Goal: Task Accomplishment & Management: Manage account settings

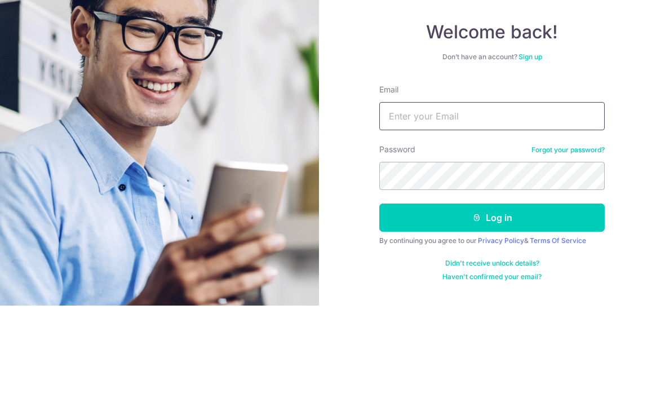
type input "Emailjessicaliew@gmail.com"
click at [492, 300] on button "Log in" at bounding box center [491, 314] width 225 height 28
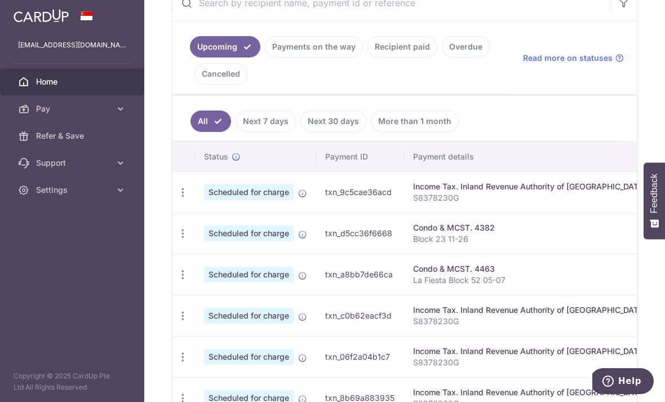
scroll to position [236, 0]
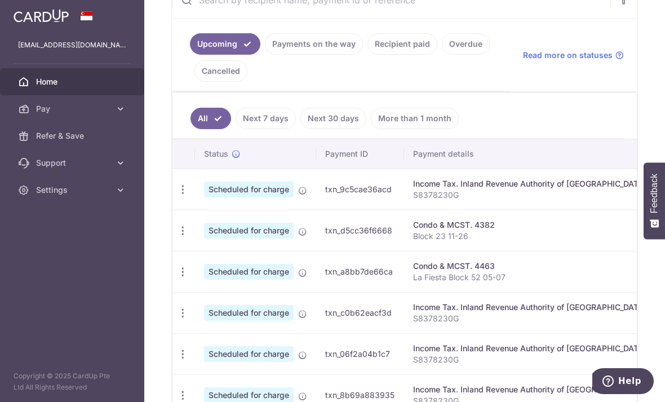
click at [413, 242] on p "Block 23 11-26" at bounding box center [529, 235] width 233 height 11
click at [195, 251] on td "Scheduled for charge" at bounding box center [255, 230] width 121 height 41
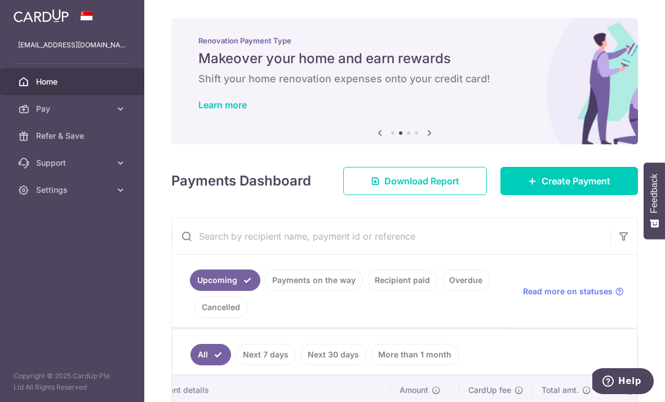
scroll to position [0, 0]
click at [314, 110] on div "Learn more" at bounding box center [404, 104] width 412 height 11
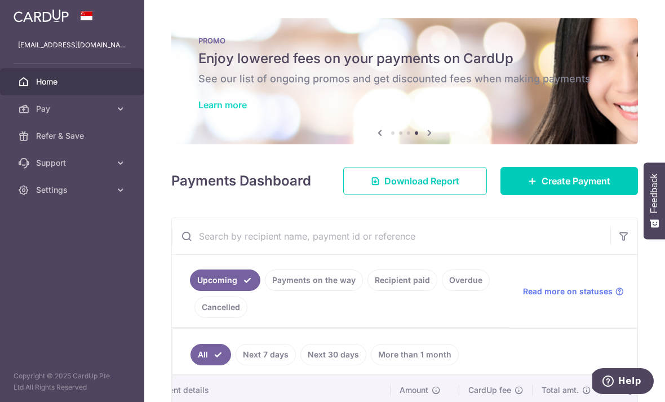
click at [198, 110] on link "Learn more" at bounding box center [222, 104] width 48 height 11
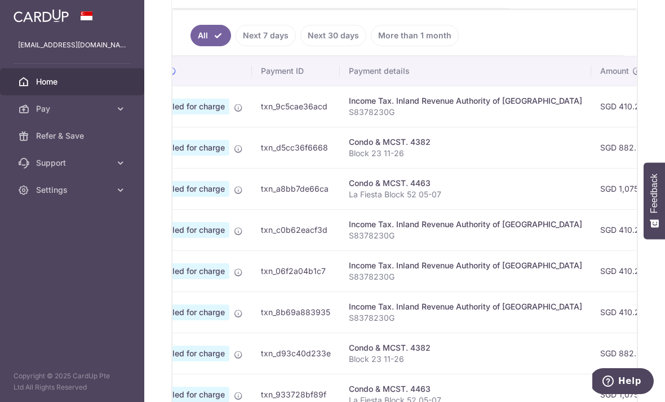
scroll to position [0, 65]
click at [233, 153] on icon at bounding box center [237, 148] width 9 height 9
click at [139, 155] on span "Scheduled for charge" at bounding box center [184, 148] width 90 height 16
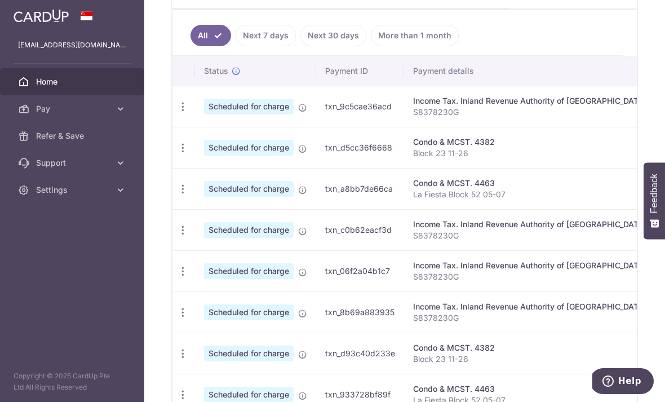
scroll to position [0, 0]
click at [177, 113] on icon "button" at bounding box center [183, 107] width 12 height 12
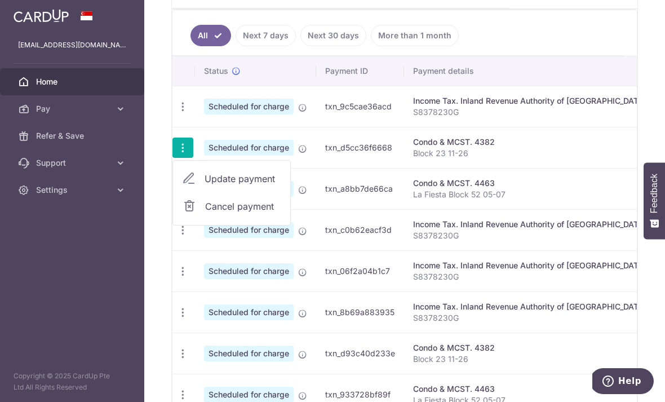
click at [173, 192] on link "Update payment" at bounding box center [231, 178] width 117 height 27
radio input "true"
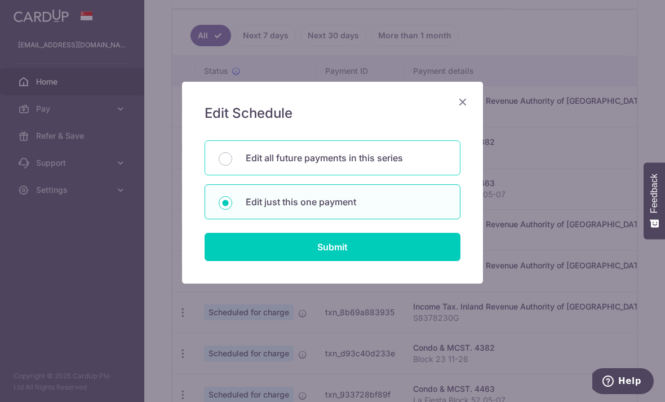
click at [216, 144] on div "Edit all future payments in this series" at bounding box center [332, 157] width 256 height 35
radio input "true"
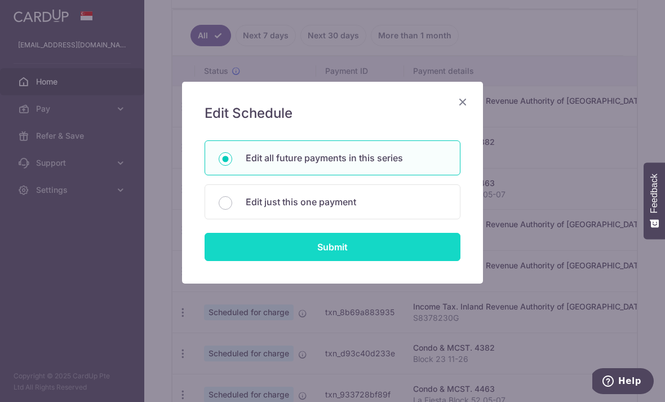
click at [313, 247] on input "Submit" at bounding box center [332, 247] width 256 height 28
radio input "true"
type input "882.90"
type input "Block 23 11-26"
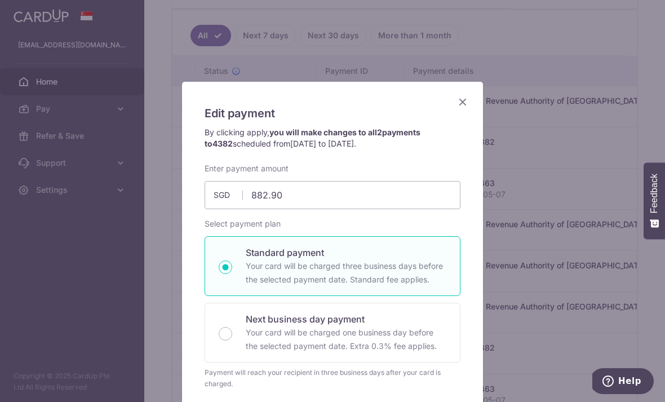
click at [465, 104] on icon "Close" at bounding box center [463, 102] width 14 height 14
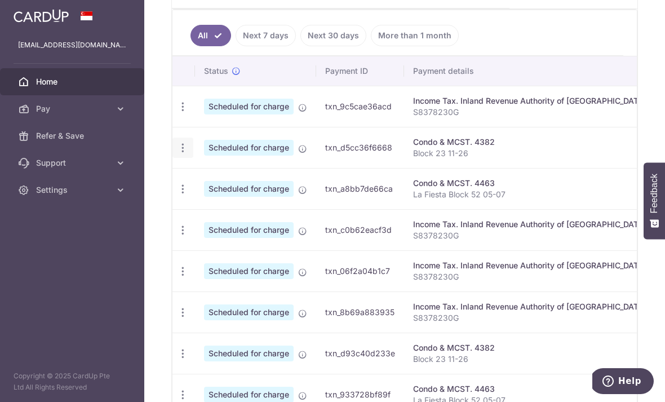
click at [177, 113] on icon "button" at bounding box center [183, 107] width 12 height 12
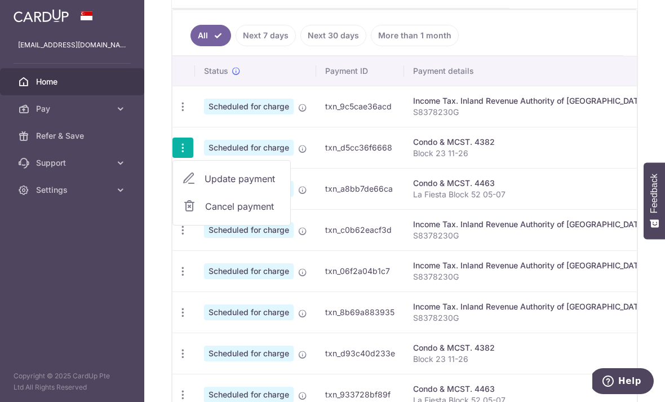
click at [204, 185] on span "Update payment" at bounding box center [242, 179] width 77 height 14
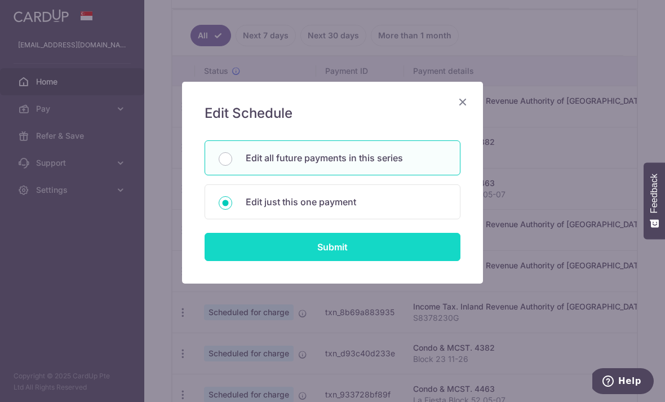
click at [287, 251] on input "Submit" at bounding box center [332, 247] width 256 height 28
radio input "true"
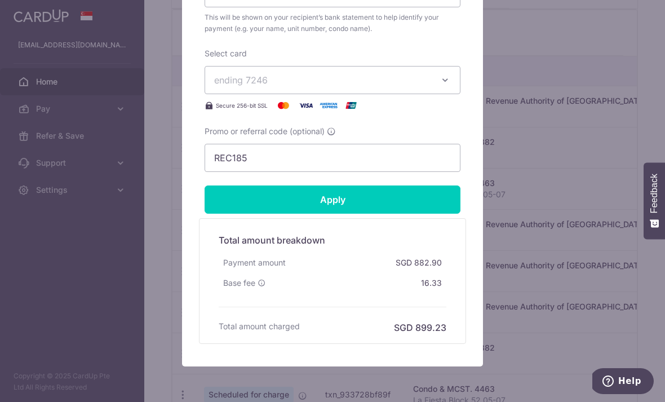
scroll to position [442, 0]
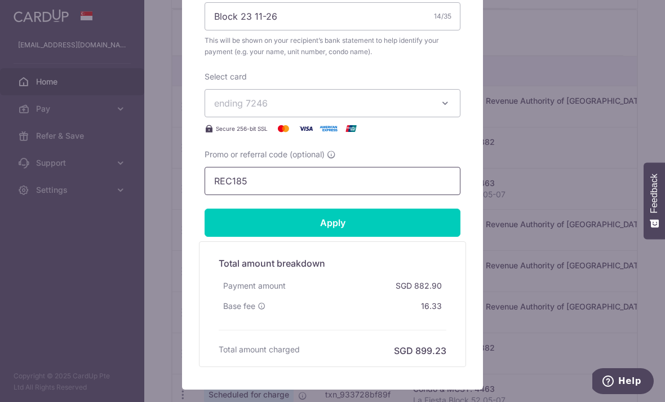
click at [308, 176] on input "REC185" at bounding box center [332, 181] width 256 height 28
paste input "3HOME25R"
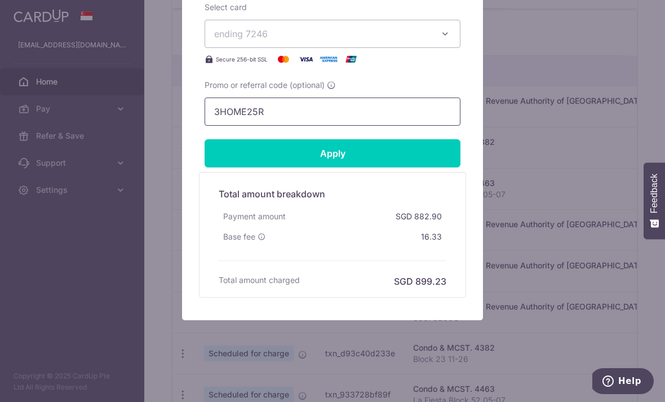
scroll to position [511, 0]
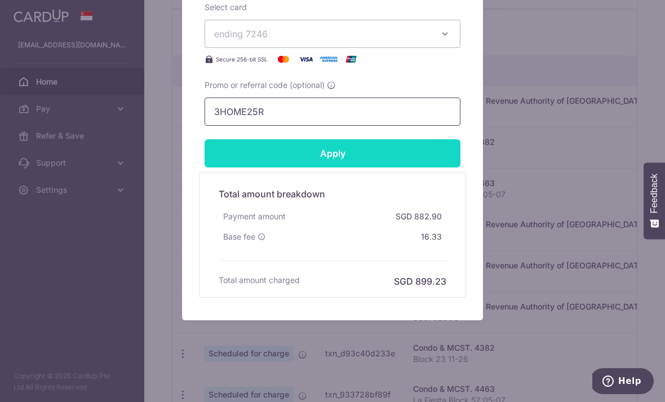
type input "3HOME25R"
click at [381, 152] on input "Apply" at bounding box center [332, 153] width 256 height 28
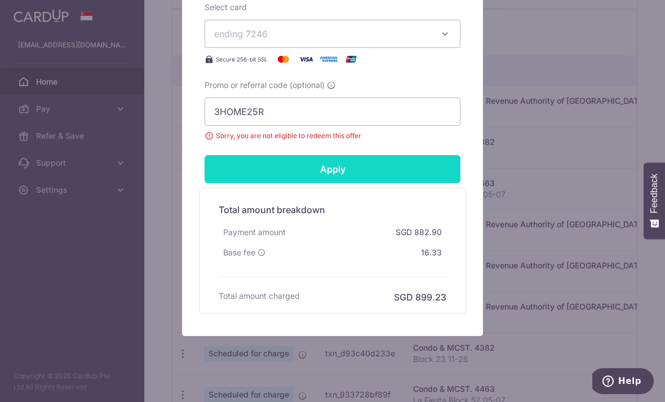
click at [400, 161] on input "Apply" at bounding box center [332, 169] width 256 height 28
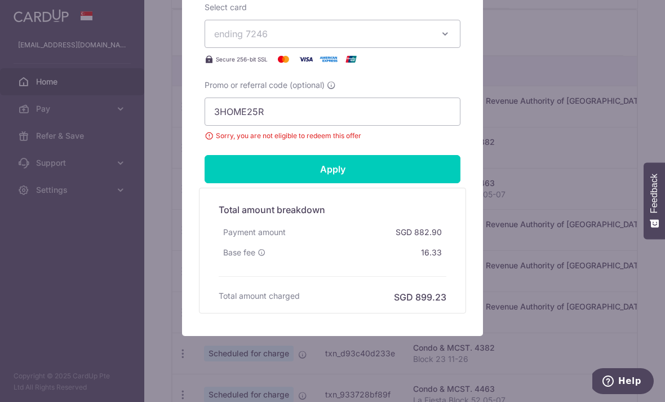
click at [540, 70] on div "Edit payment By clicking apply, you will make changes to all 2 payments to 4382…" at bounding box center [332, 201] width 665 height 402
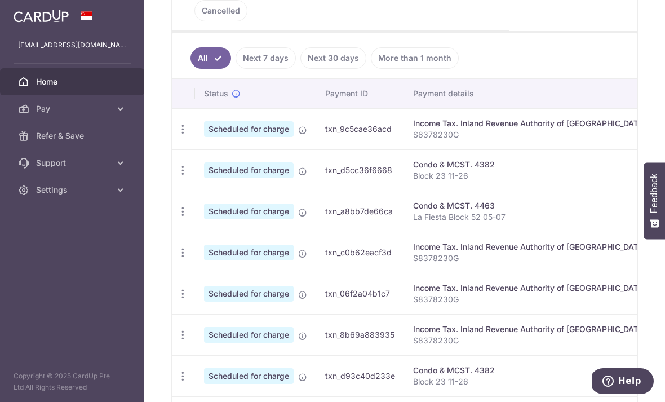
scroll to position [295, 0]
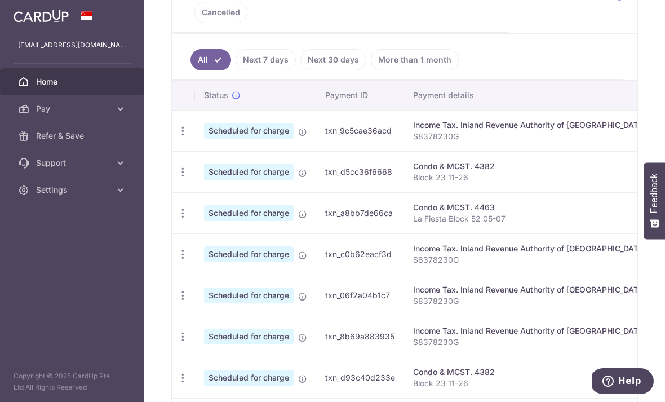
click at [172, 188] on td "Update payment Cancel payment" at bounding box center [183, 171] width 23 height 41
click at [177, 137] on icon "button" at bounding box center [183, 131] width 12 height 12
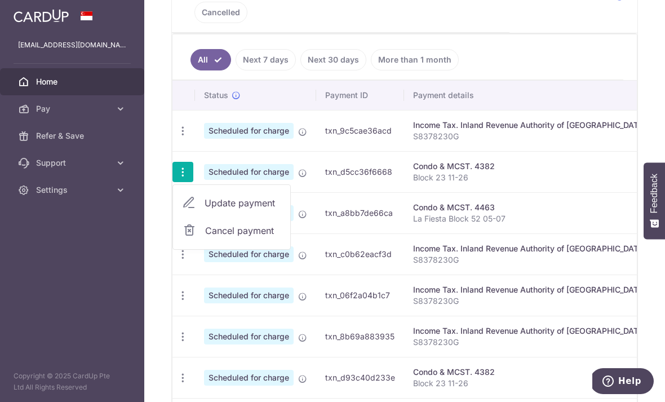
click at [204, 210] on span "Update payment" at bounding box center [242, 203] width 77 height 14
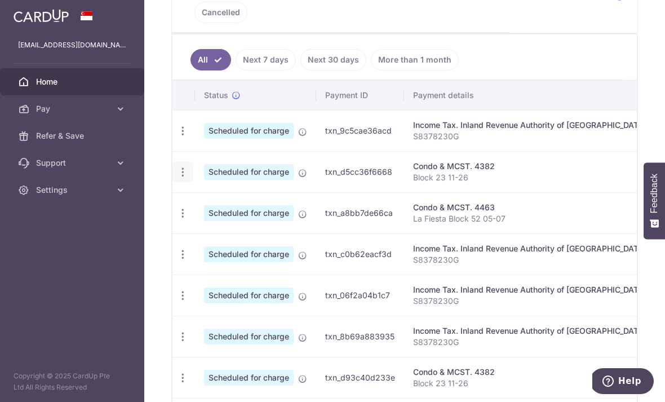
radio input "true"
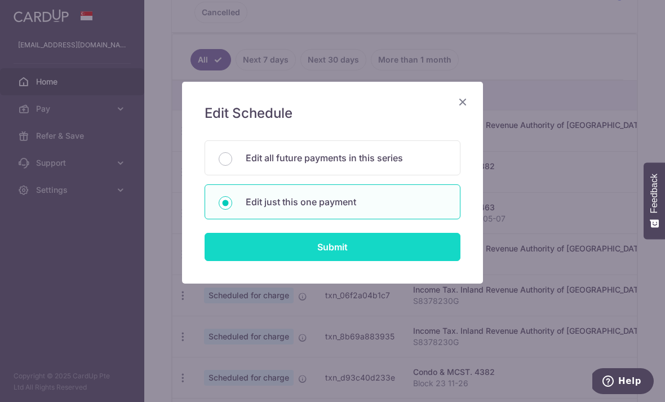
click at [282, 246] on input "Submit" at bounding box center [332, 247] width 256 height 28
radio input "true"
type input "882.90"
type input "[DATE]"
type input "Block 23 11-26"
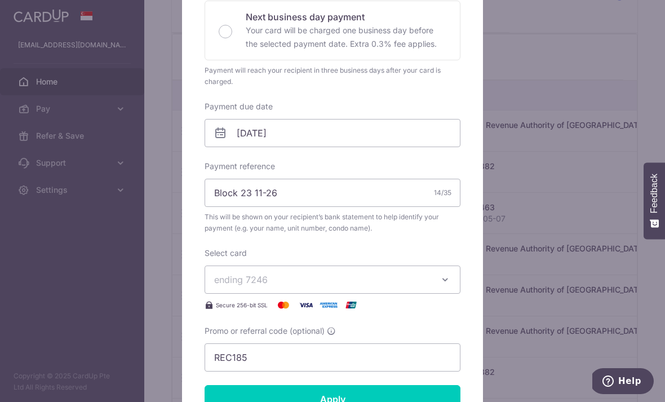
scroll to position [265, 0]
click at [241, 356] on input "REC185" at bounding box center [332, 358] width 256 height 28
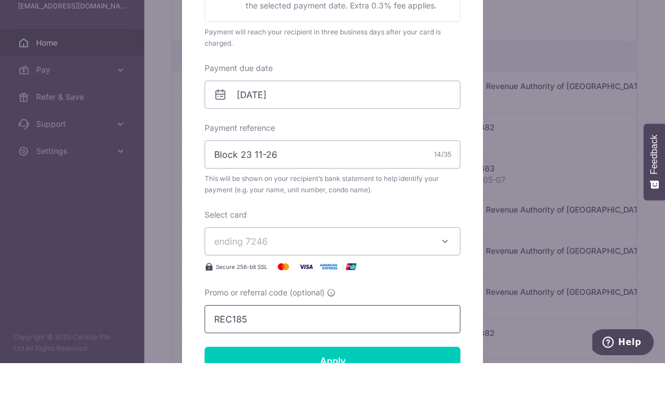
click at [237, 344] on input "REC185" at bounding box center [332, 358] width 256 height 28
click at [235, 344] on input "REC185" at bounding box center [332, 358] width 256 height 28
paste input "3HOME25R"
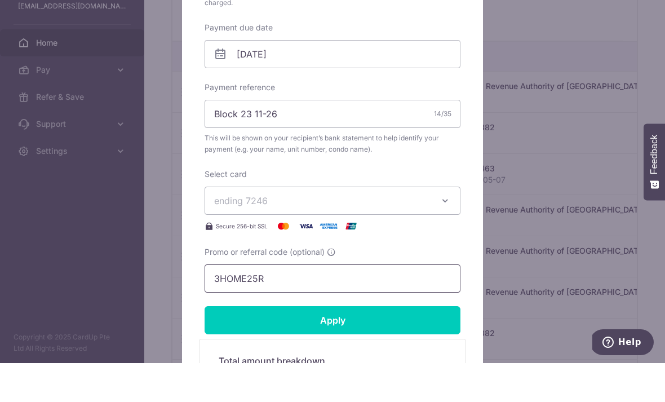
scroll to position [304, 0]
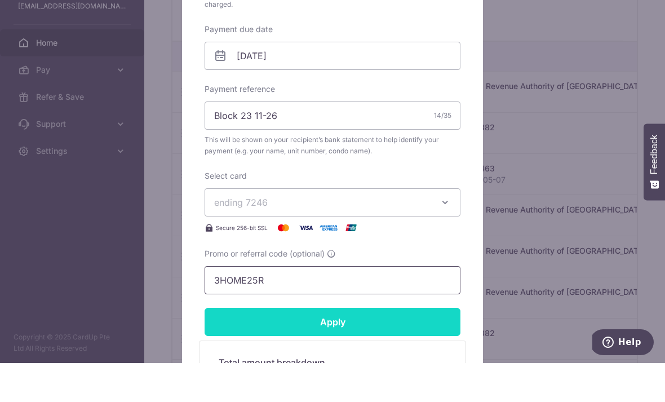
type input "3HOME25R"
click at [308, 346] on input "Apply" at bounding box center [332, 360] width 256 height 28
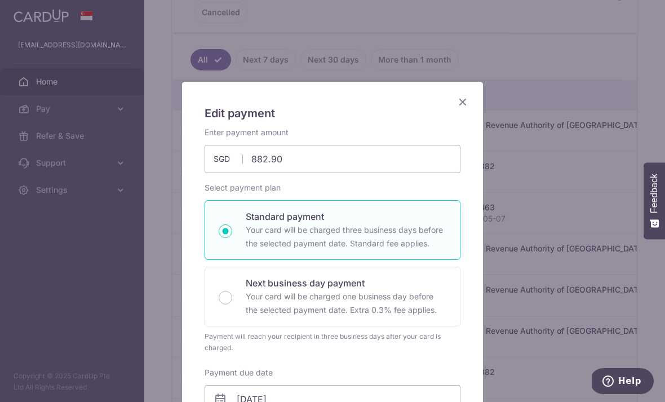
scroll to position [0, 0]
click at [466, 103] on icon "Close" at bounding box center [463, 102] width 14 height 14
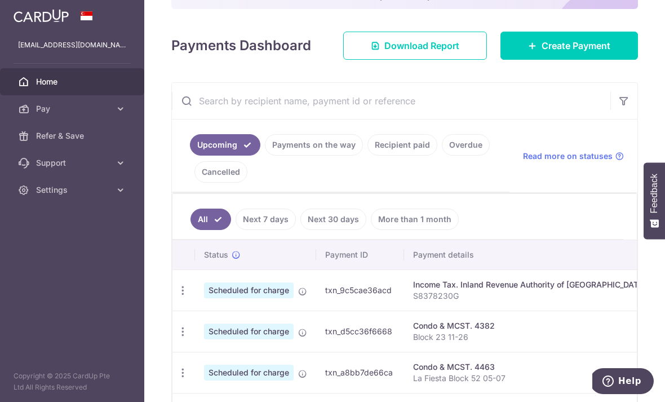
scroll to position [155, 0]
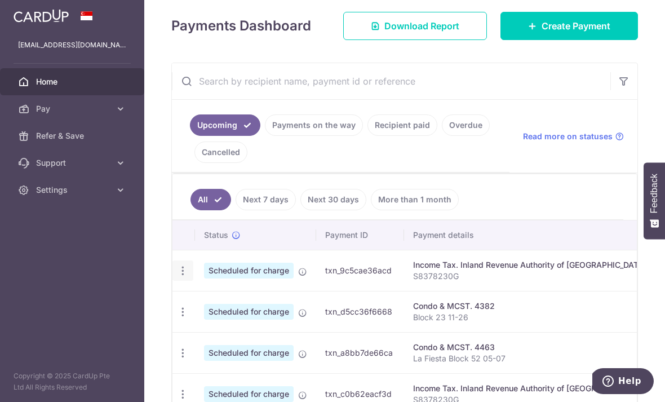
click at [177, 277] on icon "button" at bounding box center [183, 271] width 12 height 12
click at [204, 308] on span "Update payment" at bounding box center [242, 302] width 77 height 14
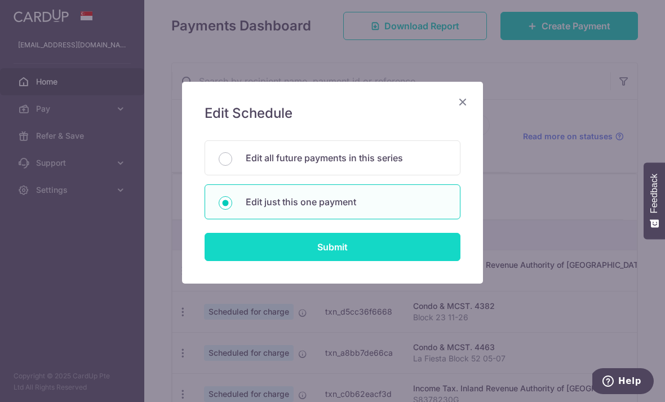
click at [278, 242] on input "Submit" at bounding box center [332, 247] width 256 height 28
radio input "true"
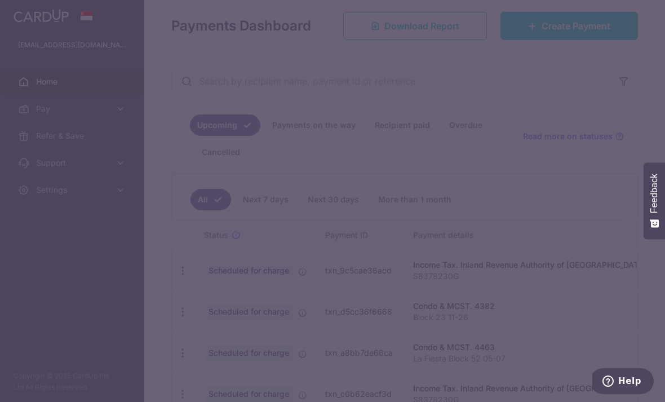
type input "410.25"
type input "[DATE]"
type input "S8378230G"
type input "VTAX25R"
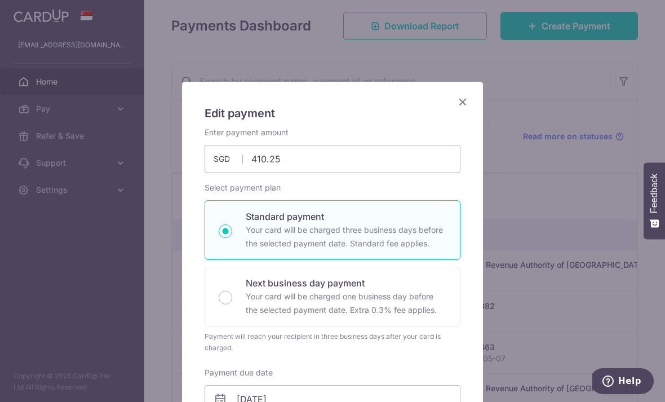
scroll to position [0, 0]
click at [461, 103] on icon "Close" at bounding box center [463, 102] width 14 height 14
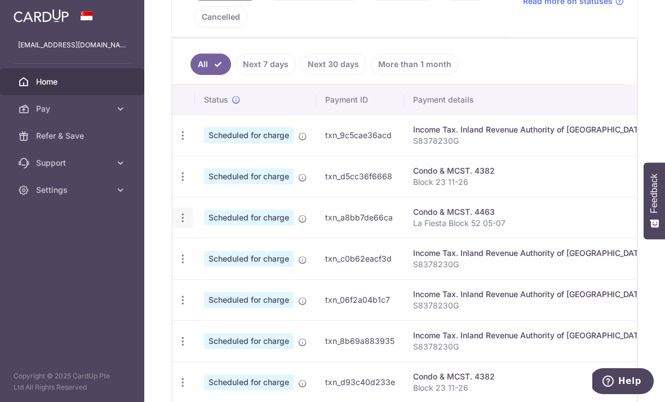
click at [177, 141] on icon "button" at bounding box center [183, 136] width 12 height 12
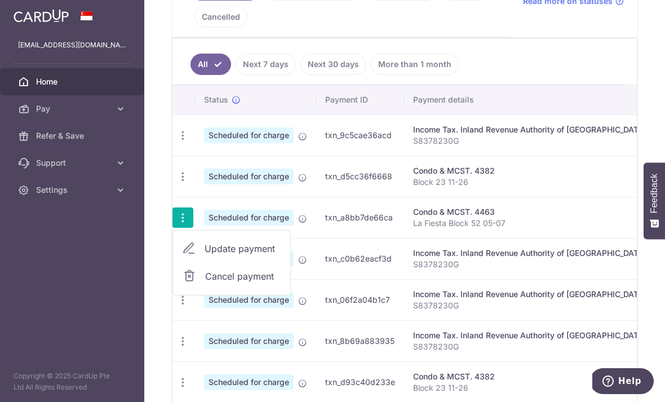
click at [204, 255] on span "Update payment" at bounding box center [242, 249] width 77 height 14
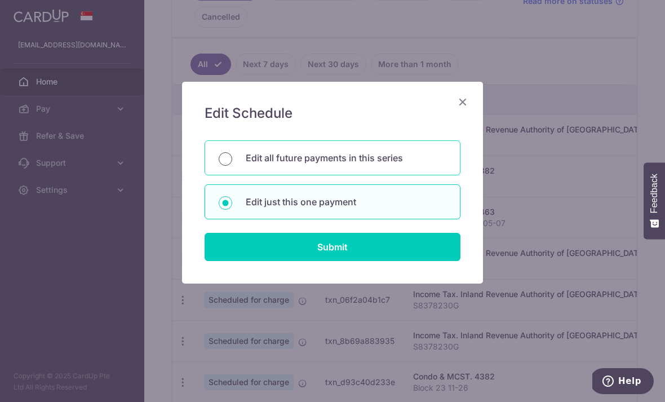
click at [226, 161] on input "Edit all future payments in this series" at bounding box center [226, 159] width 14 height 14
radio input "true"
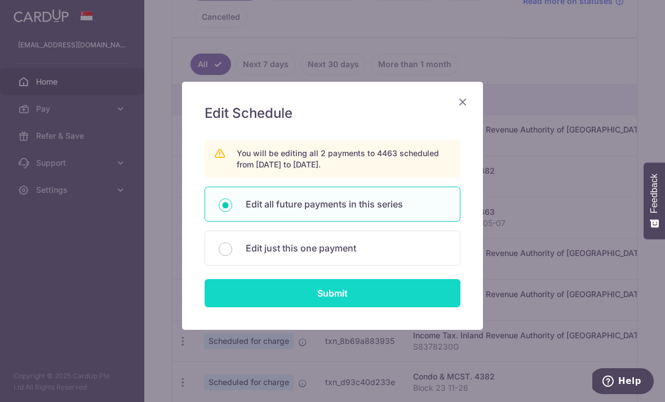
click at [328, 296] on input "Submit" at bounding box center [332, 293] width 256 height 28
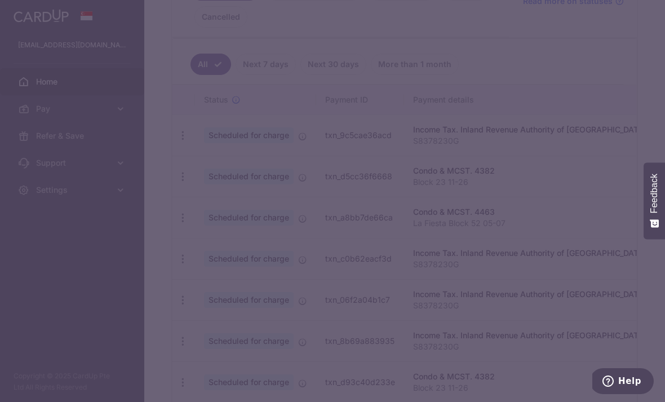
type input "1,075.83"
radio input "true"
type input "La Fiesta Block 52 05-07"
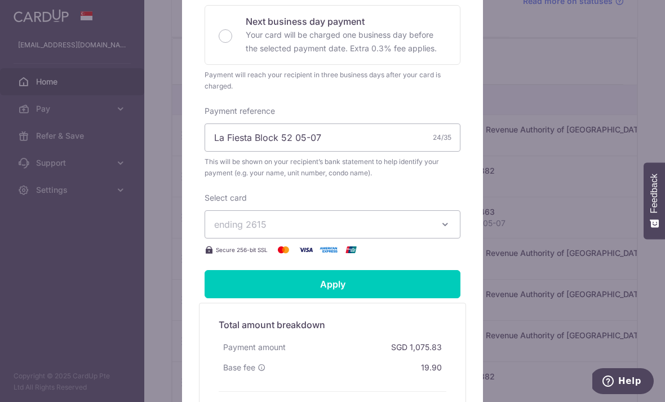
scroll to position [299, 0]
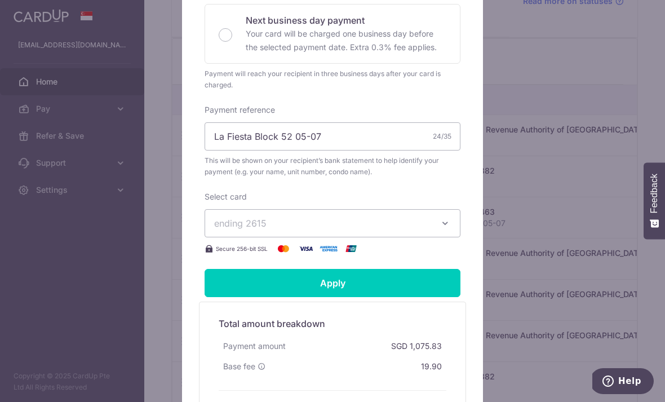
click at [446, 226] on icon "button" at bounding box center [444, 222] width 11 height 11
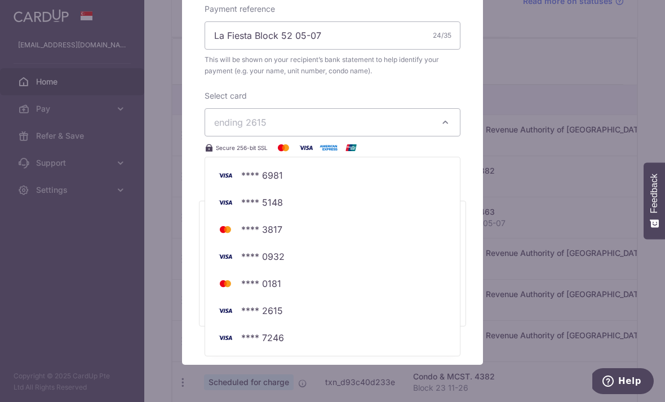
scroll to position [400, 0]
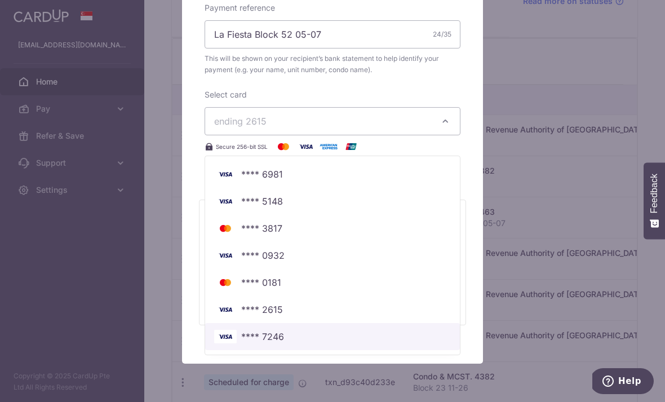
click at [272, 344] on link "**** 7246" at bounding box center [332, 336] width 255 height 27
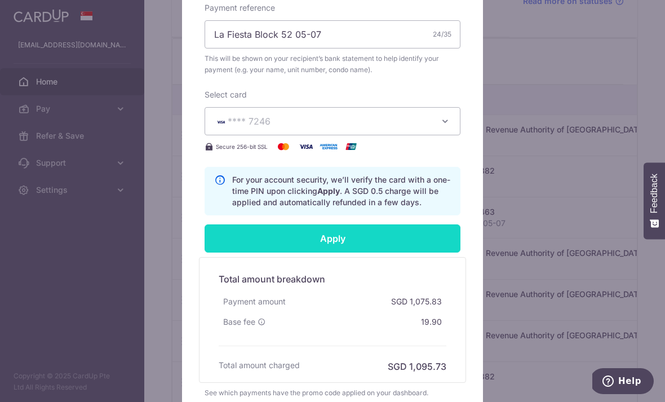
click at [395, 234] on input "Apply" at bounding box center [332, 238] width 256 height 28
click at [369, 238] on input "Apply" at bounding box center [332, 238] width 256 height 28
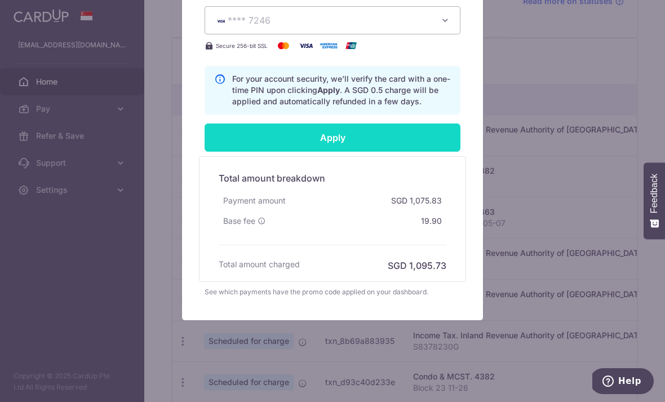
scroll to position [501, 0]
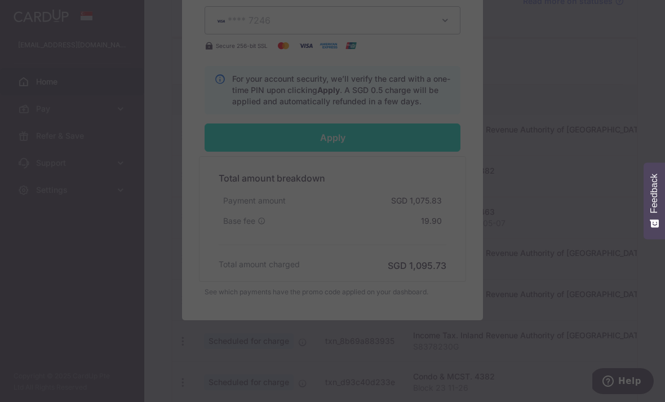
type input "Successfully Applied"
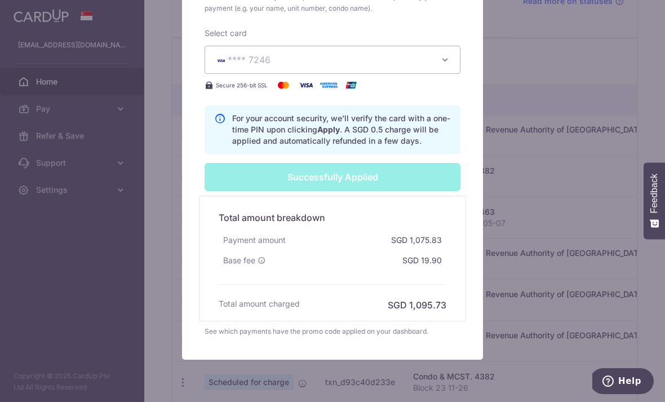
click at [582, 44] on div "Edit payment By clicking apply, you will make changes to all 2 payments to 4463…" at bounding box center [332, 201] width 665 height 402
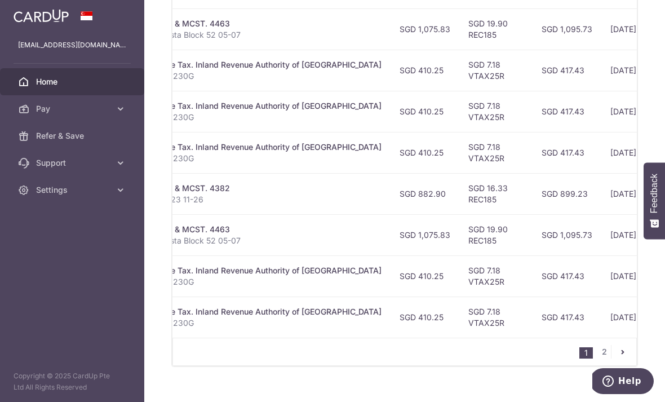
scroll to position [478, 0]
click at [599, 359] on link "2" at bounding box center [604, 352] width 14 height 14
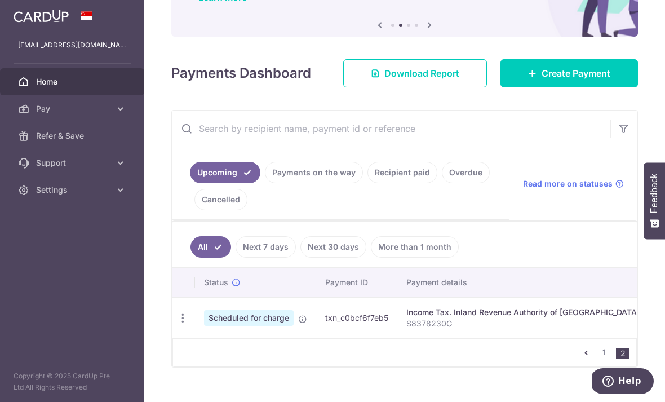
scroll to position [0, 0]
